Goal: Check status: Check status

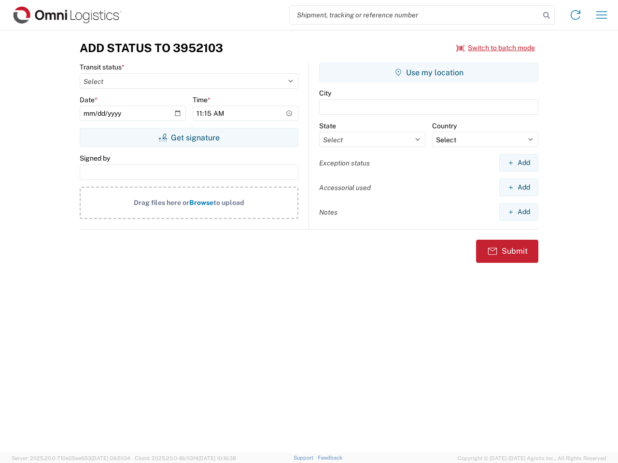
click at [414, 15] on input "search" at bounding box center [414, 15] width 250 height 18
click at [546, 15] on icon at bounding box center [546, 16] width 14 height 14
click at [575, 15] on icon at bounding box center [574, 14] width 15 height 15
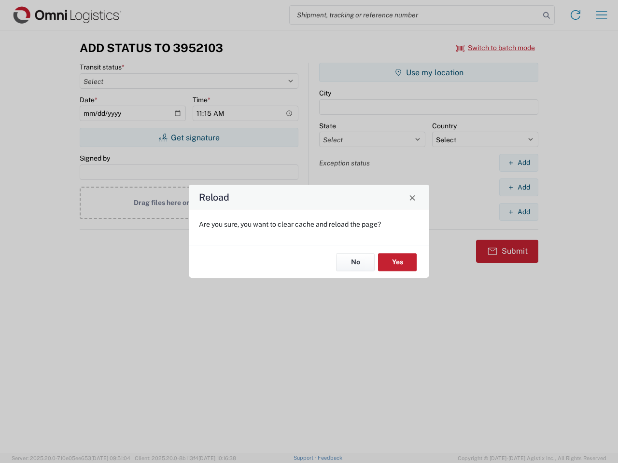
click at [601, 15] on div "Reload Are you sure, you want to clear cache and reload the page? No Yes" at bounding box center [309, 231] width 618 height 463
click at [495, 48] on div "Reload Are you sure, you want to clear cache and reload the page? No Yes" at bounding box center [309, 231] width 618 height 463
click at [189, 137] on div "Reload Are you sure, you want to clear cache and reload the page? No Yes" at bounding box center [309, 231] width 618 height 463
click at [428, 72] on div "Reload Are you sure, you want to clear cache and reload the page? No Yes" at bounding box center [309, 231] width 618 height 463
click at [518, 163] on div "Reload Are you sure, you want to clear cache and reload the page? No Yes" at bounding box center [309, 231] width 618 height 463
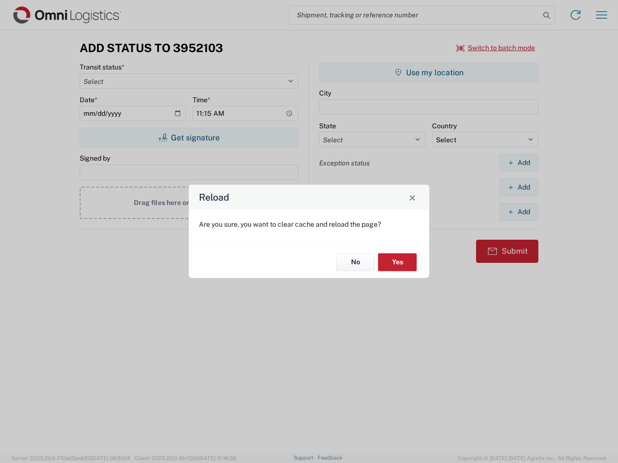
click at [518, 187] on div "Reload Are you sure, you want to clear cache and reload the page? No Yes" at bounding box center [309, 231] width 618 height 463
click at [518, 212] on div "Reload Are you sure, you want to clear cache and reload the page? No Yes" at bounding box center [309, 231] width 618 height 463
